Goal: Task Accomplishment & Management: Use online tool/utility

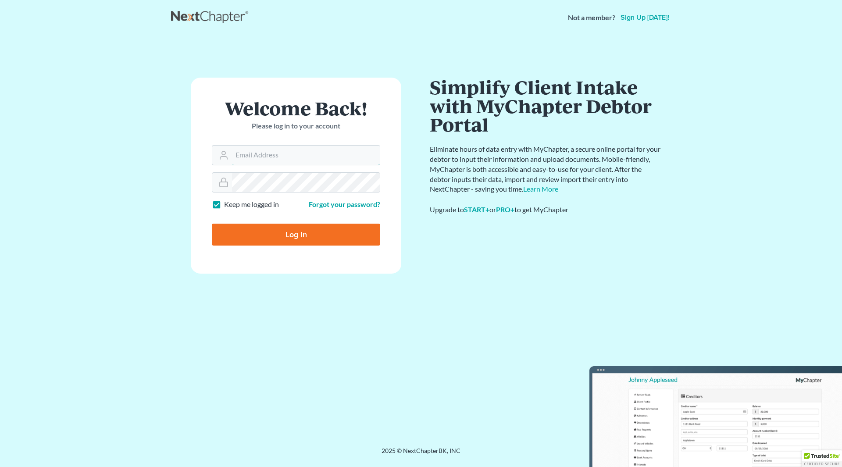
type input "[PERSON_NAME][EMAIL_ADDRESS][DOMAIN_NAME]"
click at [293, 239] on input "Log In" at bounding box center [296, 235] width 168 height 22
type input "Thinking..."
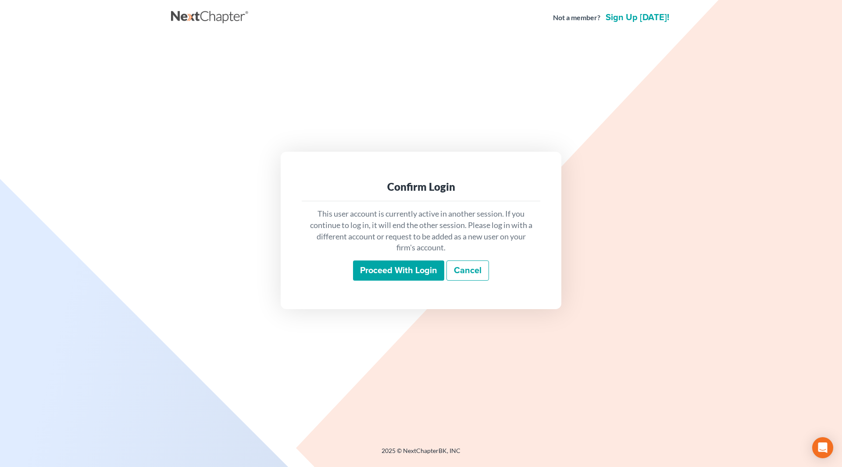
click at [391, 261] on input "Proceed with login" at bounding box center [398, 271] width 91 height 20
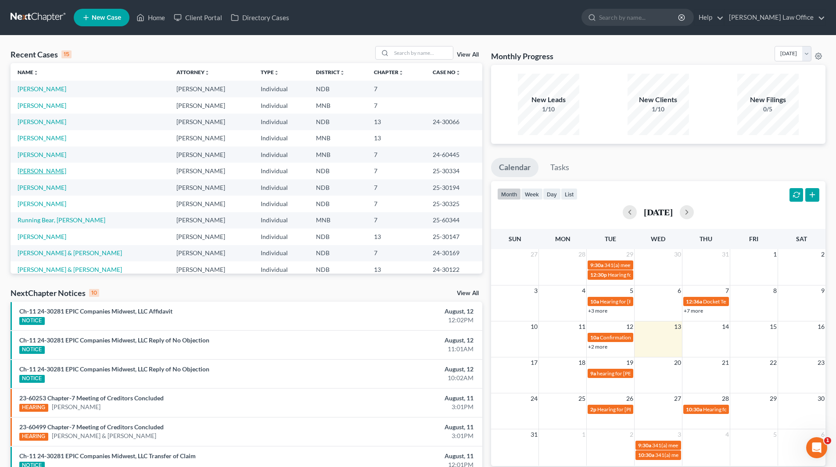
click at [50, 174] on link "Clark-Heinonen, Kaitlynn" at bounding box center [42, 170] width 49 height 7
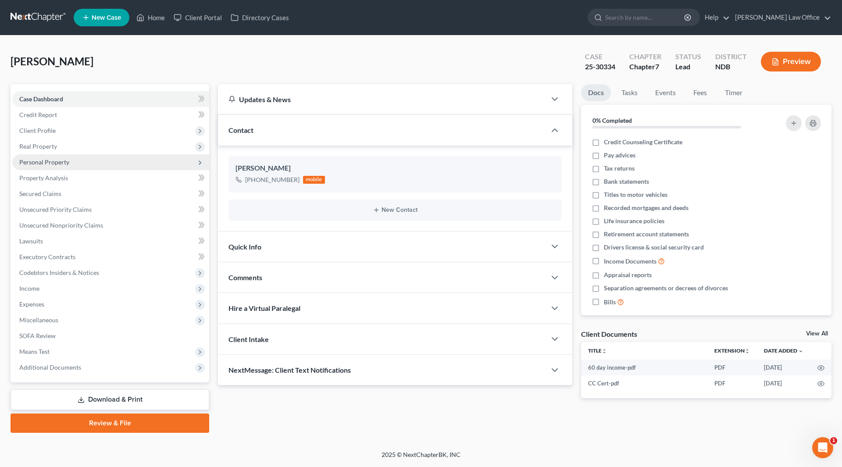
click at [53, 164] on span "Personal Property" at bounding box center [44, 161] width 50 height 7
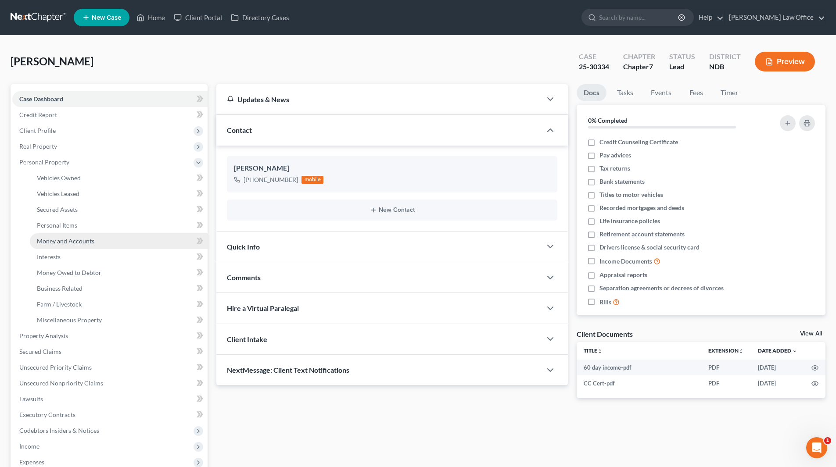
click at [54, 235] on link "Money and Accounts" at bounding box center [119, 241] width 178 height 16
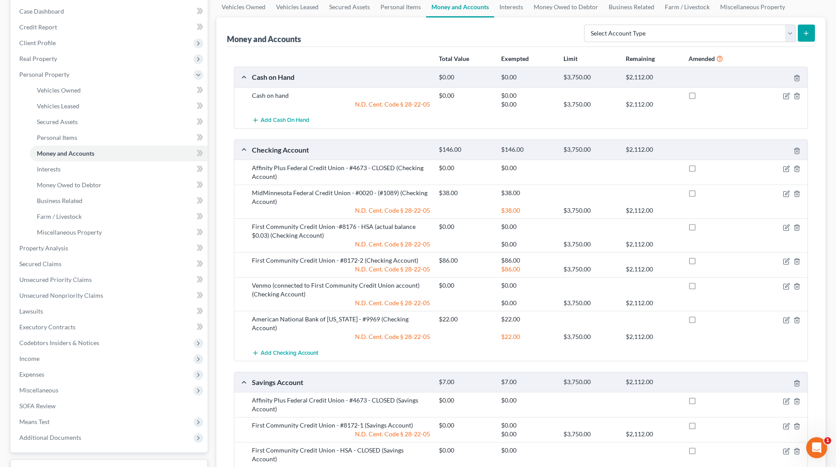
scroll to position [132, 0]
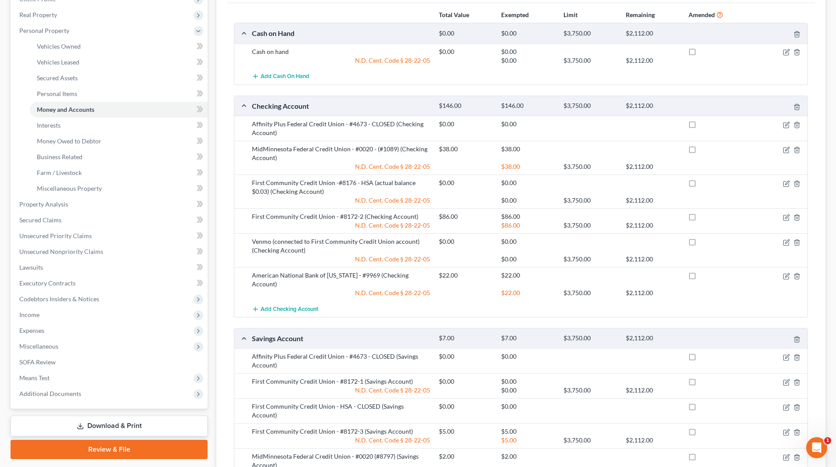
drag, startPoint x: 835, startPoint y: 323, endPoint x: 848, endPoint y: 315, distance: 15.2
click at [836, 315] on html "Home New Case Client Portal Directory Cases Cheryl Bergian Law Office nicole@ch…" at bounding box center [418, 278] width 836 height 820
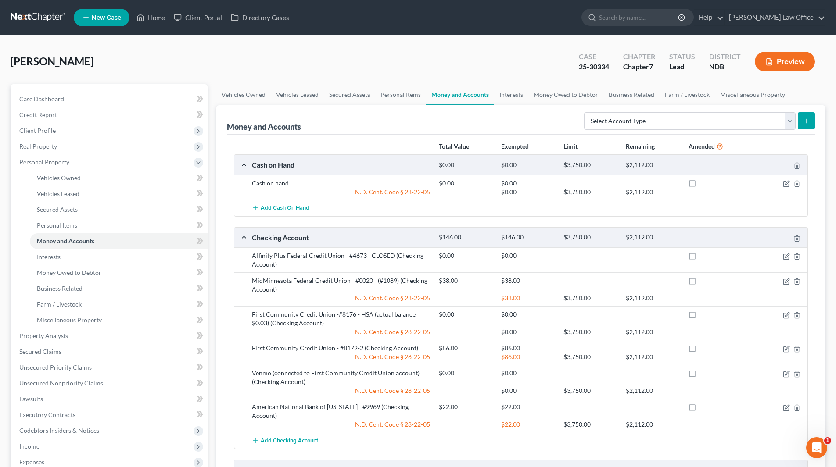
click at [160, 30] on nav "Home New Case Client Portal Directory Cases Cheryl Bergian Law Office nicole@ch…" at bounding box center [418, 17] width 836 height 35
click at [159, 22] on link "Home" at bounding box center [150, 18] width 37 height 16
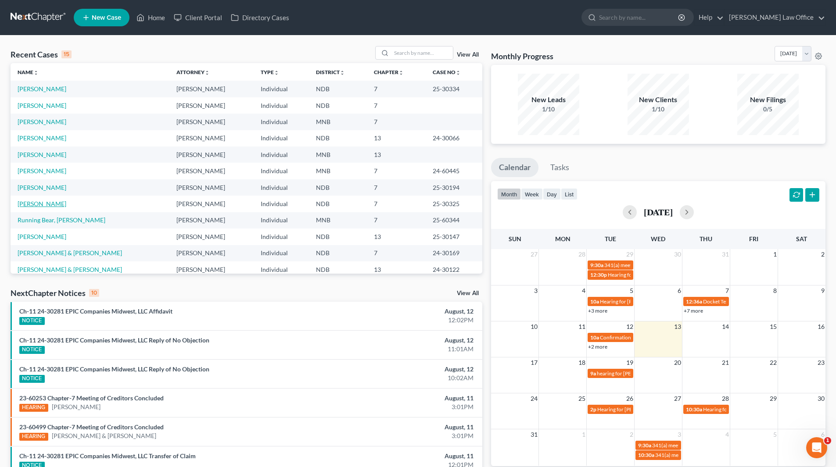
click at [44, 202] on link "Matlock, Christy" at bounding box center [42, 203] width 49 height 7
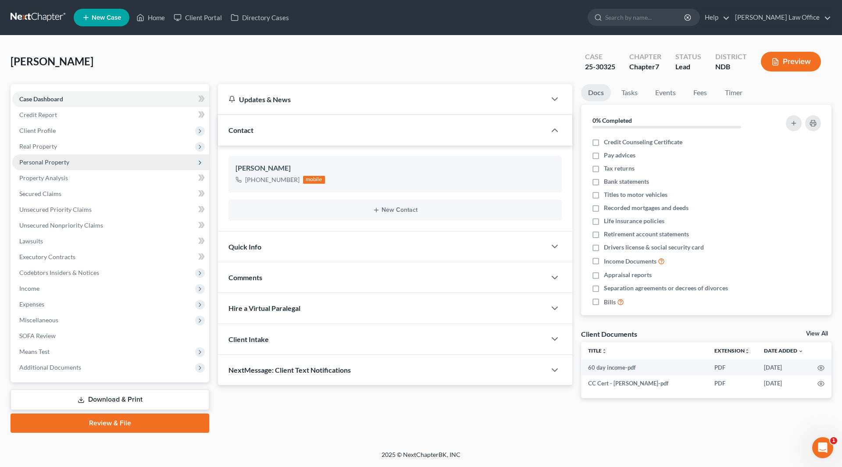
click at [45, 168] on span "Personal Property" at bounding box center [110, 162] width 197 height 16
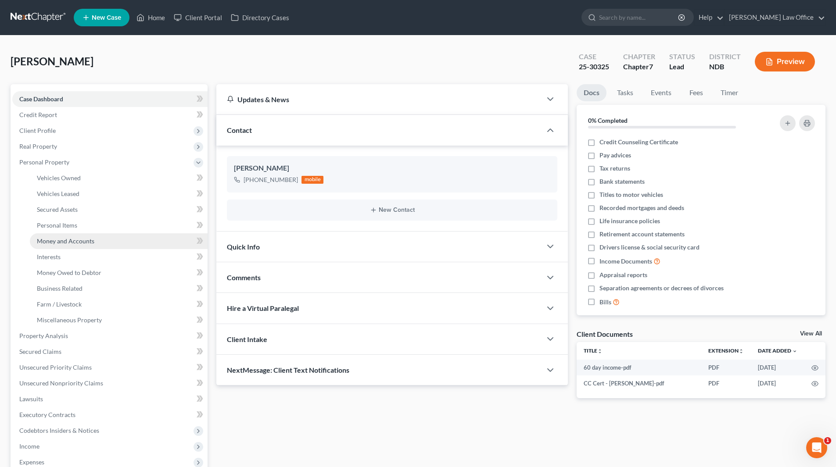
click at [62, 237] on span "Money and Accounts" at bounding box center [65, 240] width 57 height 7
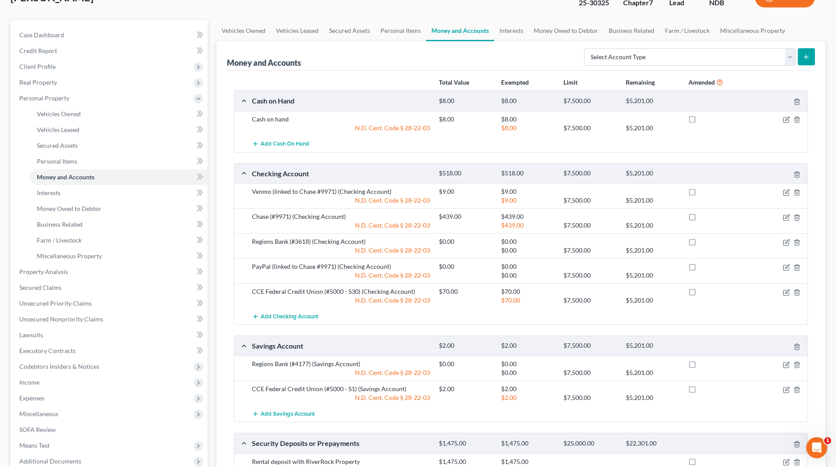
scroll to position [44, 0]
